Goal: Task Accomplishment & Management: Use online tool/utility

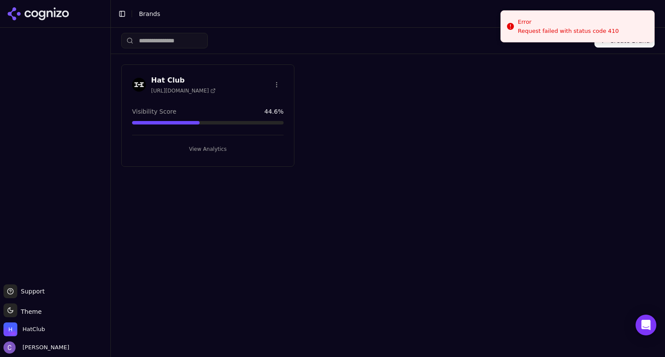
click at [257, 149] on button "View Analytics" at bounding box center [207, 149] width 151 height 14
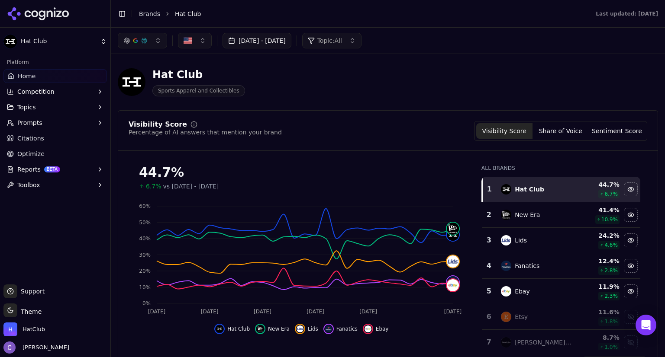
click at [291, 35] on button "[DATE] - [DATE]" at bounding box center [256, 41] width 69 height 16
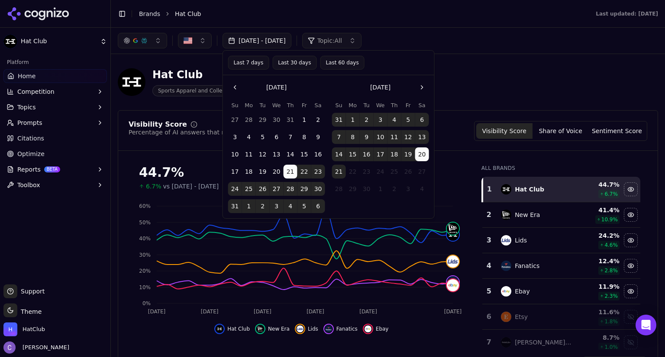
click at [422, 155] on button "20" at bounding box center [422, 155] width 14 height 14
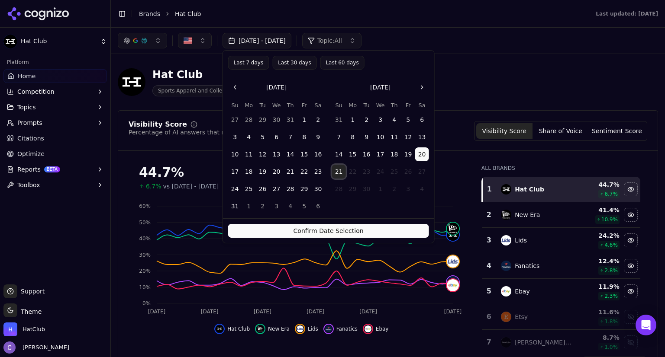
click at [335, 167] on button "21" at bounding box center [339, 172] width 14 height 14
click at [338, 169] on button "21" at bounding box center [339, 172] width 14 height 14
click at [353, 229] on button "Confirm Date Selection" at bounding box center [328, 231] width 201 height 14
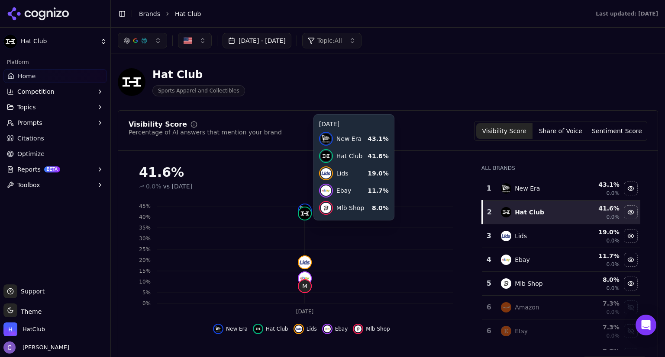
click at [353, 229] on icon "[DATE] 0% 5% 10% 15% 20% 25% 30% 35% 40% 45%" at bounding box center [299, 258] width 341 height 121
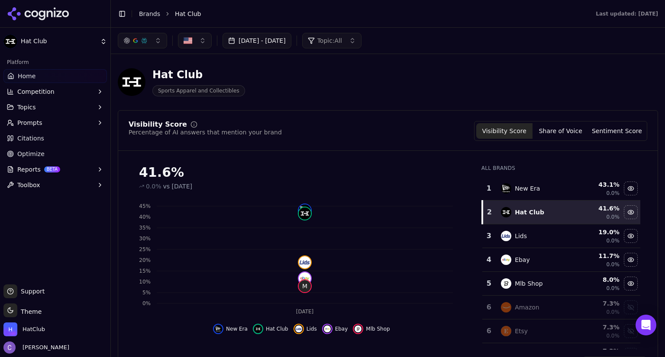
click at [291, 40] on button "[DATE] - [DATE]" at bounding box center [256, 41] width 69 height 16
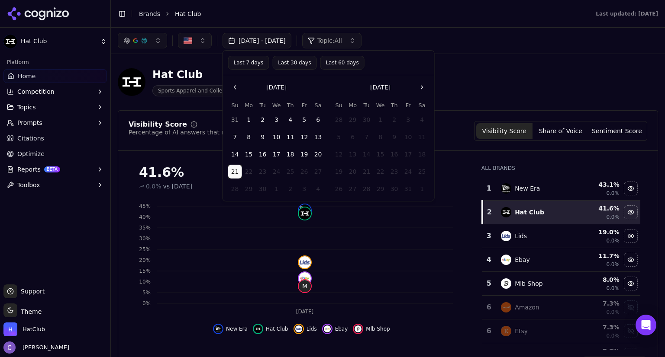
click at [293, 62] on button "Last 30 days" at bounding box center [294, 63] width 44 height 14
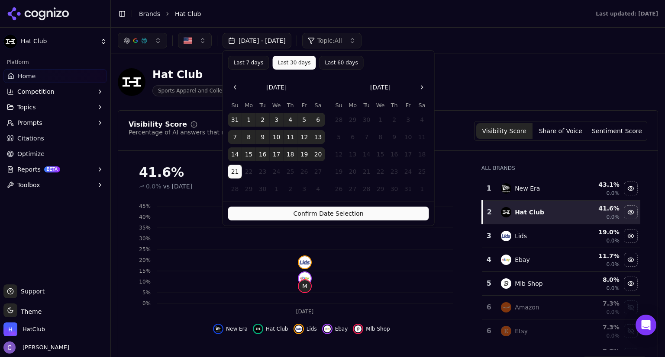
click at [358, 219] on button "Confirm Date Selection" at bounding box center [328, 214] width 201 height 14
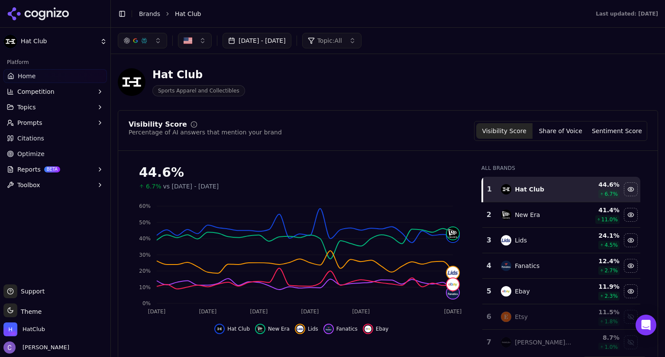
click at [72, 123] on button "Prompts" at bounding box center [54, 123] width 103 height 14
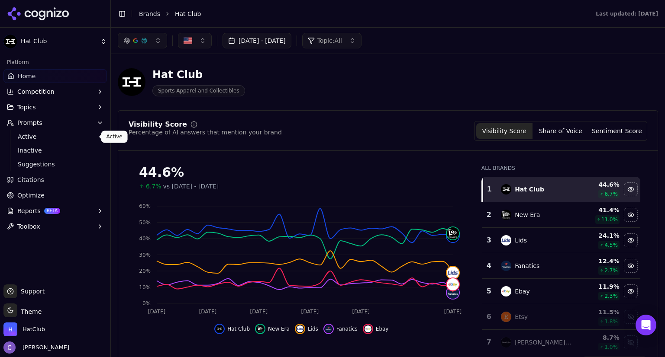
click at [54, 138] on span "Active" at bounding box center [55, 136] width 75 height 9
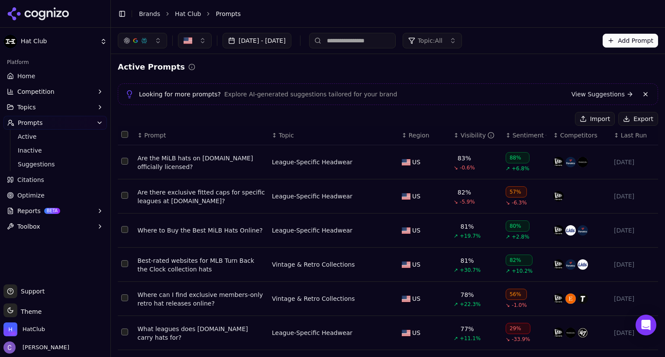
click at [370, 40] on input at bounding box center [352, 41] width 87 height 16
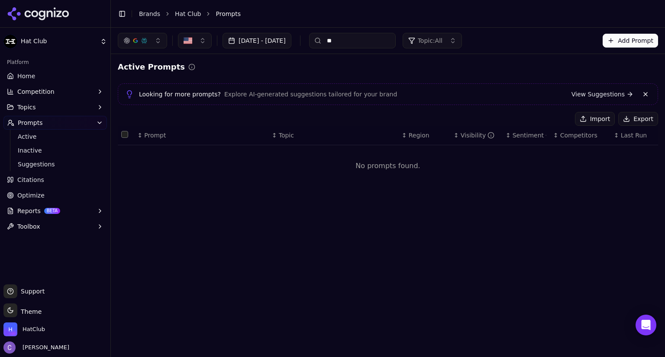
type input "*"
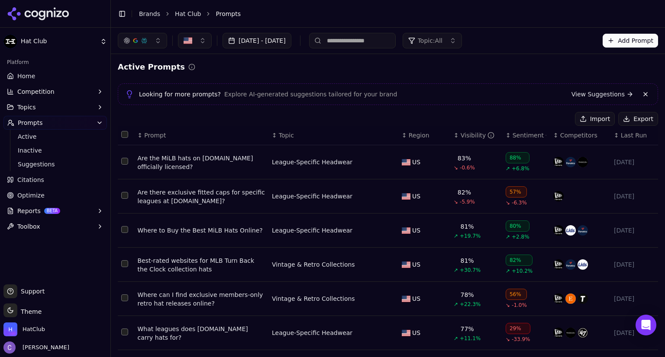
click at [454, 138] on div "↕ Visibility" at bounding box center [476, 135] width 45 height 9
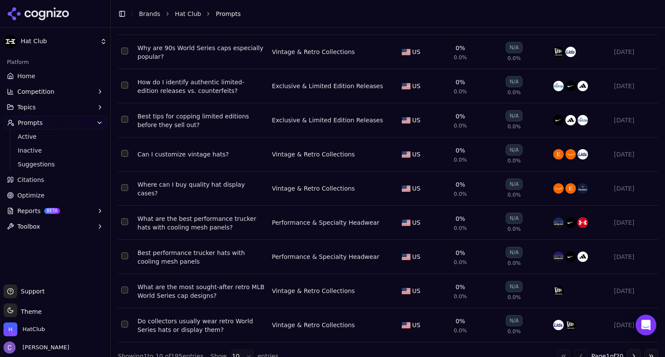
scroll to position [158, 0]
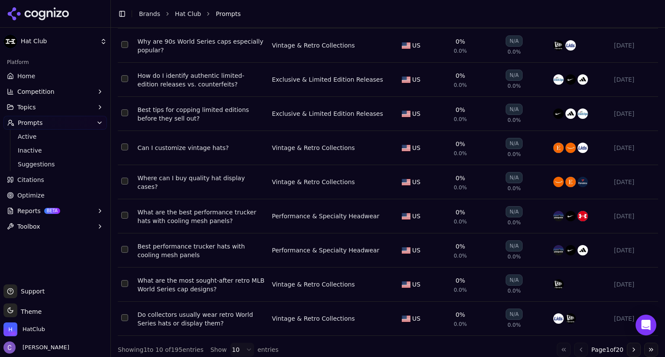
click at [629, 343] on button "Go to next page" at bounding box center [634, 350] width 14 height 14
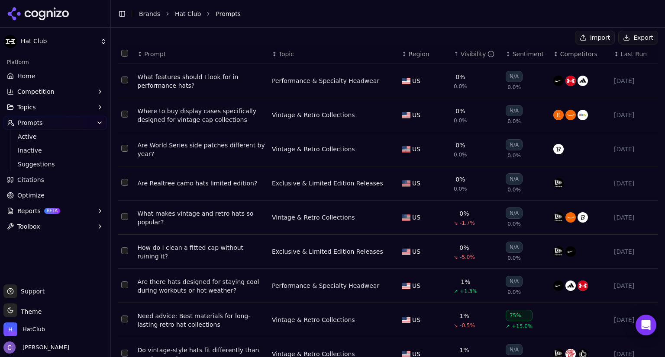
scroll to position [0, 0]
